Goal: Book appointment/travel/reservation

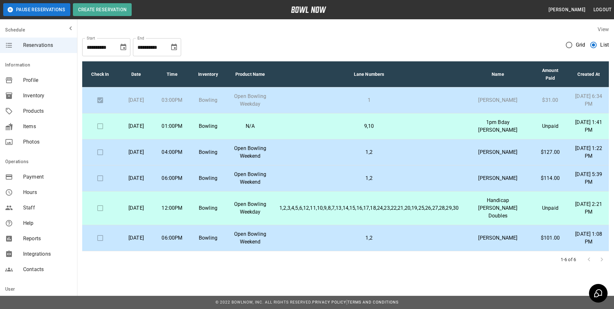
click at [384, 130] on p "9,10" at bounding box center [369, 126] width 179 height 8
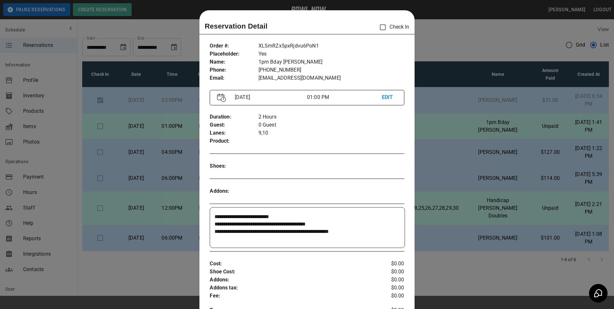
scroll to position [10, 0]
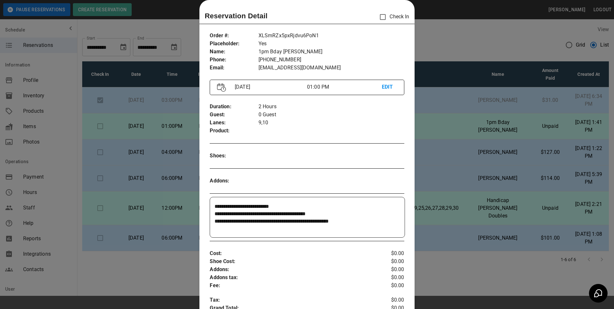
click at [461, 146] on div at bounding box center [307, 154] width 614 height 309
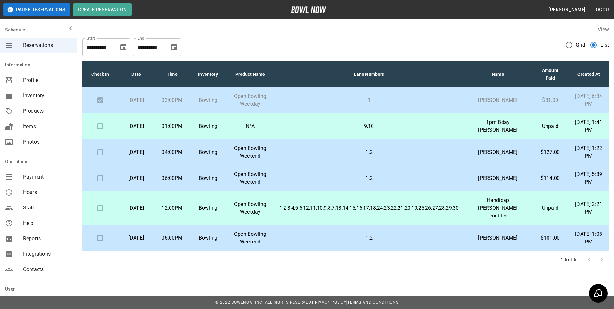
click at [459, 156] on p "1,2" at bounding box center [369, 152] width 179 height 8
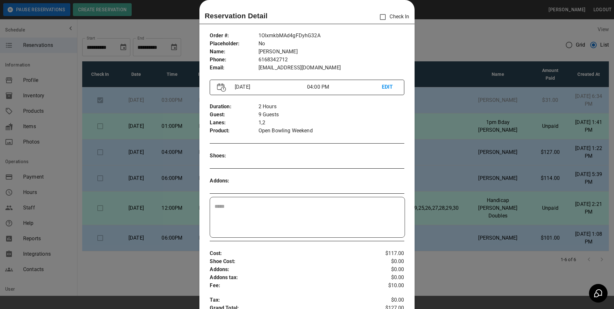
drag, startPoint x: 480, startPoint y: 161, endPoint x: 482, endPoint y: 166, distance: 5.5
click at [480, 163] on div at bounding box center [307, 154] width 614 height 309
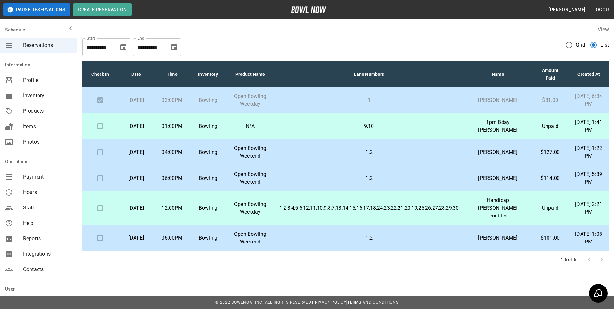
click at [497, 182] on p "[PERSON_NAME]" at bounding box center [498, 179] width 58 height 8
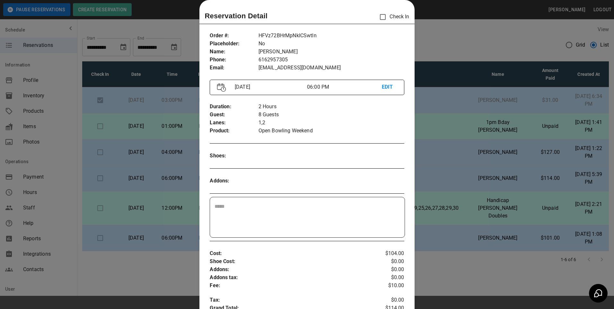
drag, startPoint x: 497, startPoint y: 186, endPoint x: 482, endPoint y: 191, distance: 15.8
click at [482, 189] on div at bounding box center [307, 154] width 614 height 309
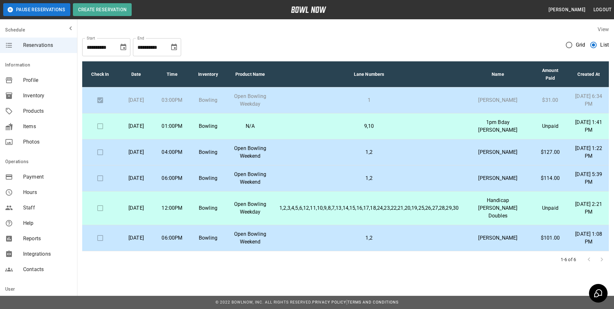
drag, startPoint x: 184, startPoint y: 84, endPoint x: 177, endPoint y: 75, distance: 11.2
drag, startPoint x: 177, startPoint y: 75, endPoint x: 176, endPoint y: 47, distance: 28.0
click at [176, 47] on icon "Choose date, selected date is Nov 8, 2025" at bounding box center [174, 47] width 8 height 8
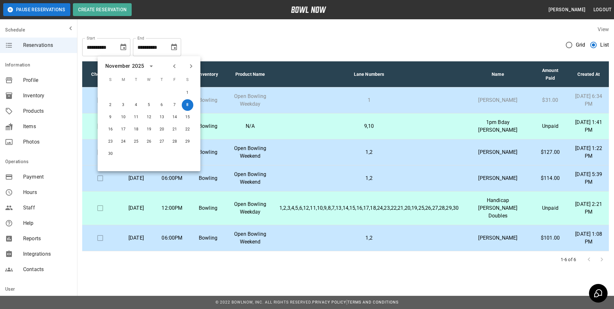
click at [171, 70] on icon "Previous month" at bounding box center [175, 66] width 8 height 8
click at [106, 120] on button "12" at bounding box center [111, 118] width 12 height 12
type input "**********"
